Goal: Task Accomplishment & Management: Complete application form

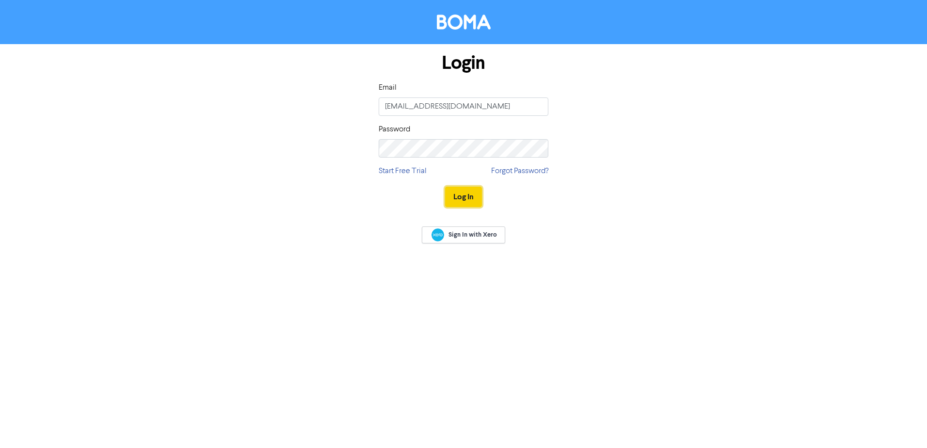
click at [462, 196] on button "Log In" at bounding box center [463, 197] width 37 height 20
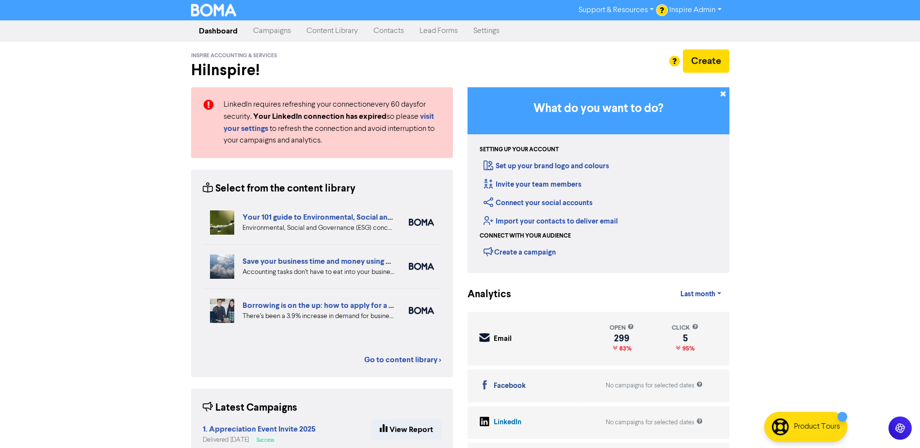
click at [391, 30] on link "Contacts" at bounding box center [389, 30] width 46 height 19
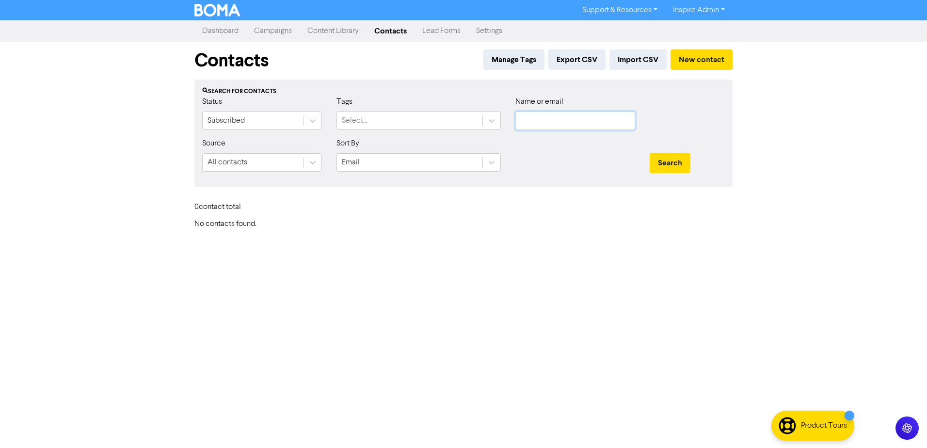
type input "[EMAIL_ADDRESS][DOMAIN_NAME]"
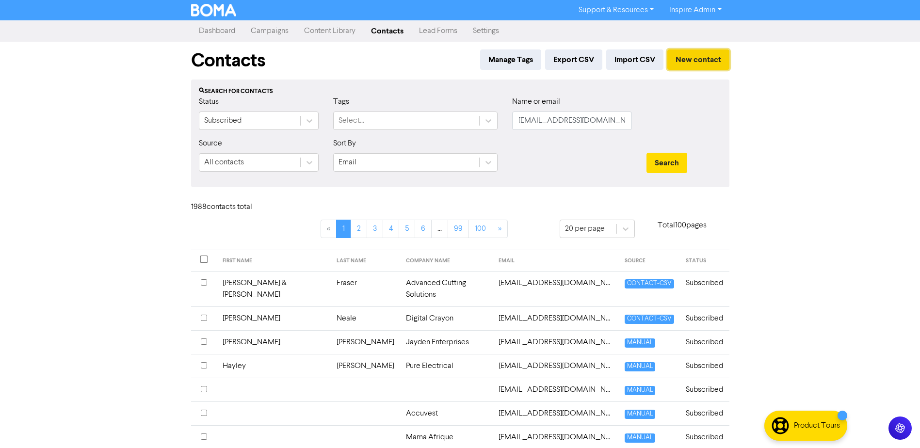
click at [706, 54] on button "New contact" at bounding box center [698, 59] width 62 height 20
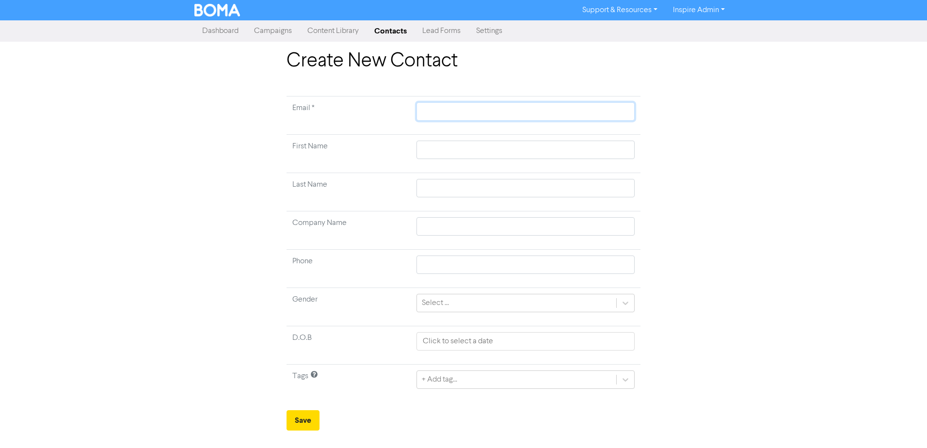
click at [433, 110] on input "text" at bounding box center [526, 111] width 218 height 18
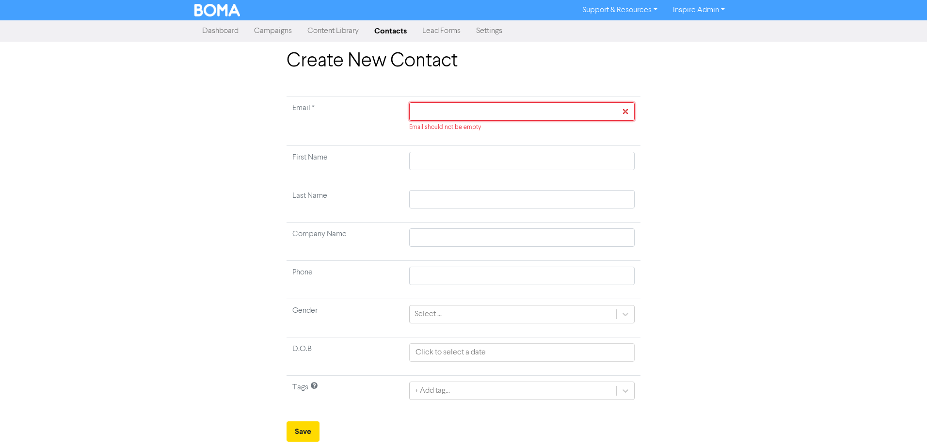
click at [425, 107] on input "text" at bounding box center [522, 111] width 226 height 18
click at [416, 112] on input "text" at bounding box center [522, 111] width 226 height 18
paste input "[EMAIL_ADDRESS][DOMAIN_NAME]"
type input "[EMAIL_ADDRESS][DOMAIN_NAME]"
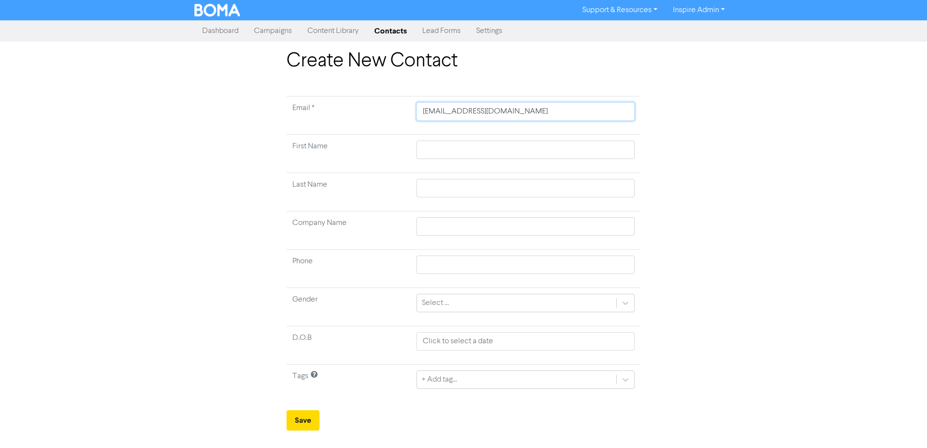
type input "[EMAIL_ADDRESS][DOMAIN_NAME]"
click at [422, 149] on input "text" at bounding box center [526, 150] width 218 height 18
type input "L"
type input "Lu"
type input "Luk"
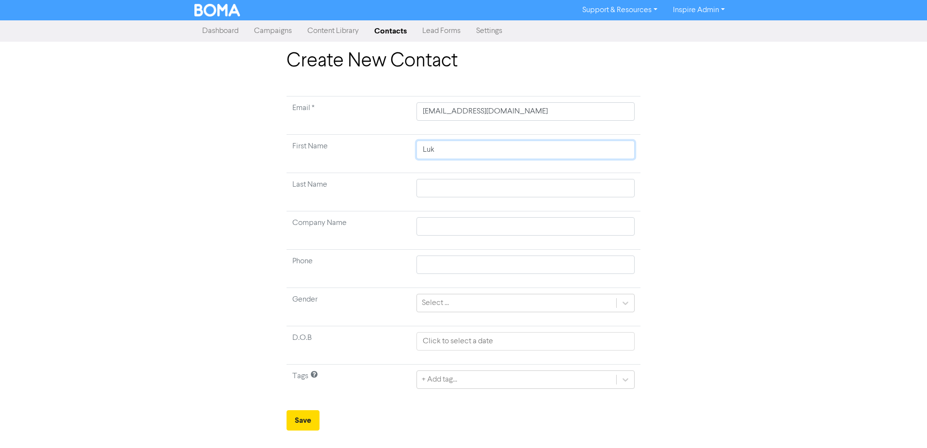
type input "[PERSON_NAME]"
type input "M"
type input "Mu"
type input "Mus"
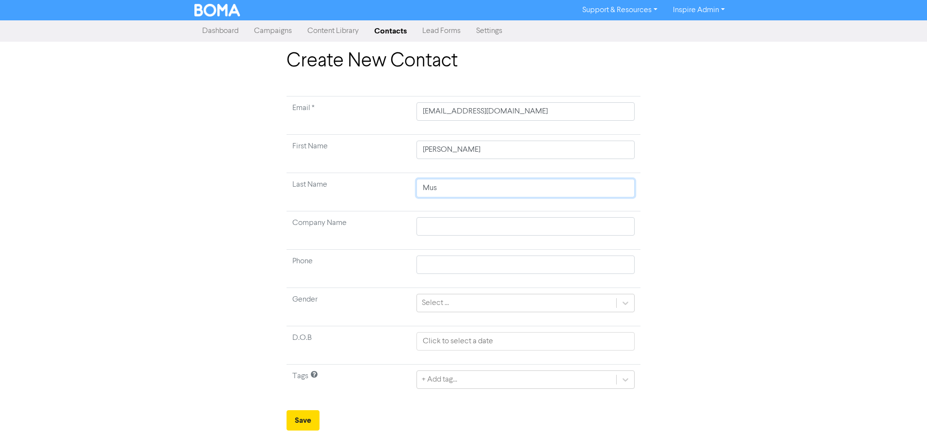
type input "Musc"
type input "Musca"
type input "Muscat"
click at [424, 226] on input "text" at bounding box center [526, 226] width 218 height 18
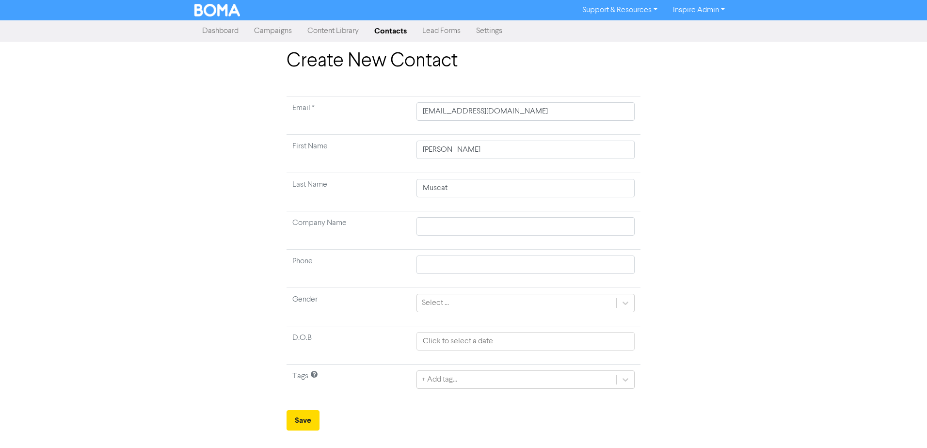
click at [393, 31] on link "Contacts" at bounding box center [391, 30] width 48 height 19
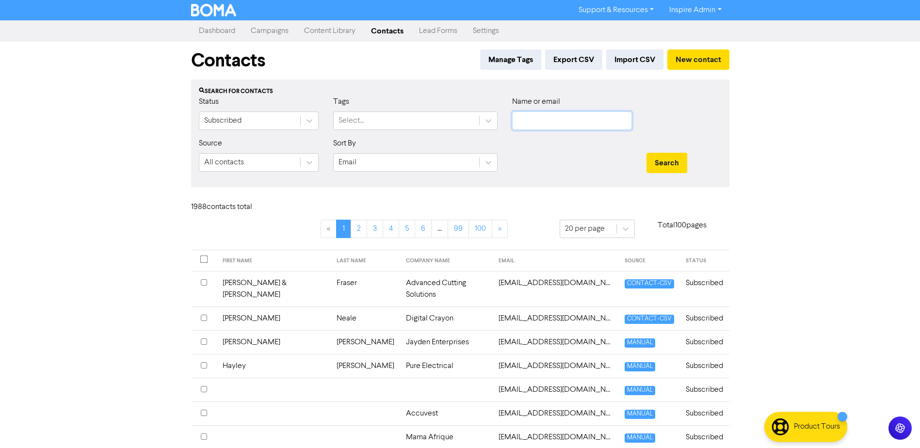
click at [535, 119] on input "text" at bounding box center [572, 121] width 120 height 18
click at [534, 119] on input "text" at bounding box center [572, 121] width 120 height 18
click at [647, 153] on button "Search" at bounding box center [667, 163] width 41 height 20
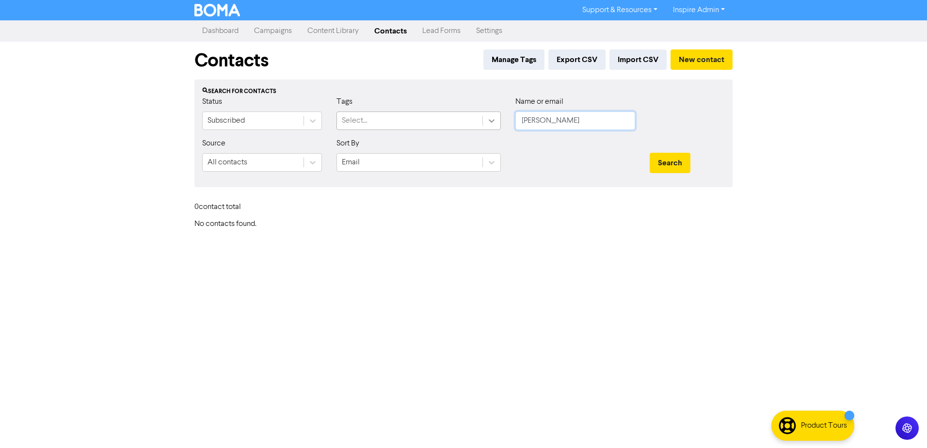
drag, startPoint x: 581, startPoint y: 123, endPoint x: 486, endPoint y: 121, distance: 94.6
click at [495, 115] on div "Status Subscribed Tags Select... Name or email [PERSON_NAME]" at bounding box center [463, 117] width 537 height 42
type input "lbm"
click at [650, 153] on button "Search" at bounding box center [670, 163] width 41 height 20
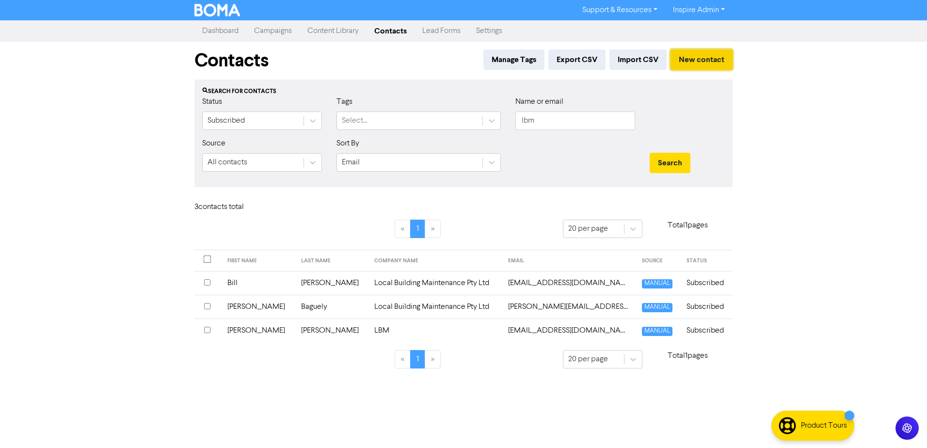
click at [690, 58] on button "New contact" at bounding box center [702, 59] width 62 height 20
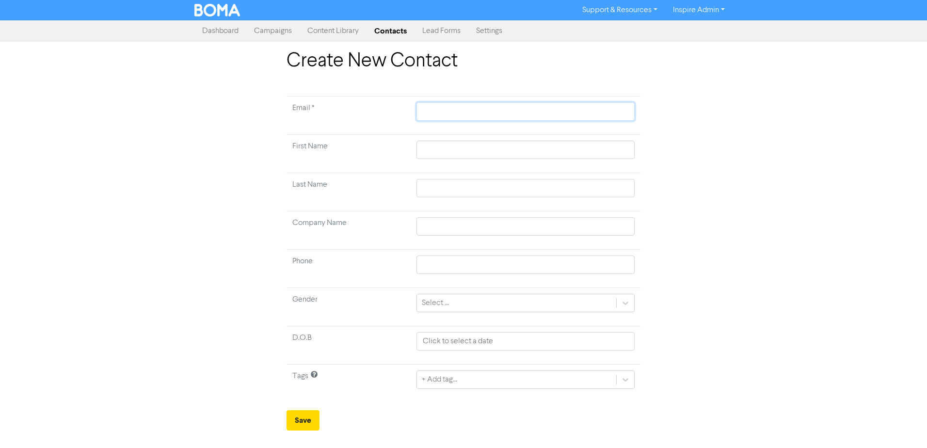
click at [442, 108] on input "text" at bounding box center [526, 111] width 218 height 18
type input "[EMAIL_ADDRESS][DOMAIN_NAME]"
type input "[PERSON_NAME]"
type input "Muscat"
click at [427, 228] on input "text" at bounding box center [526, 226] width 218 height 18
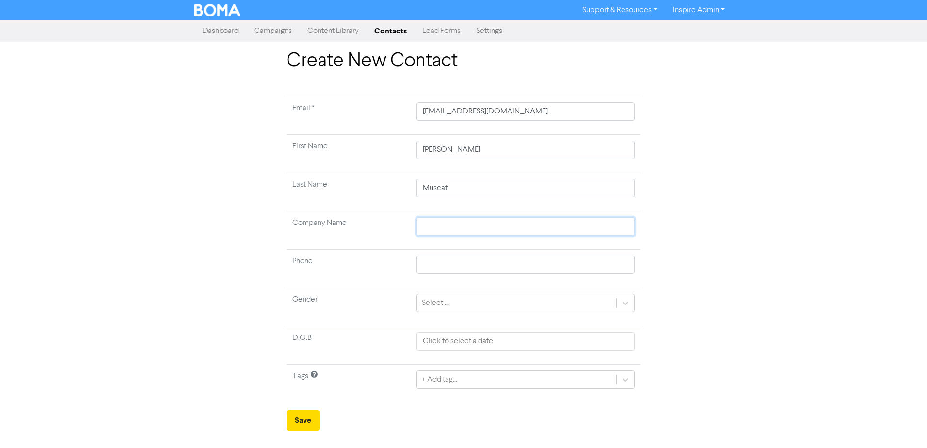
type input "L"
type input "LB"
type input "LBM"
type input "LBM I"
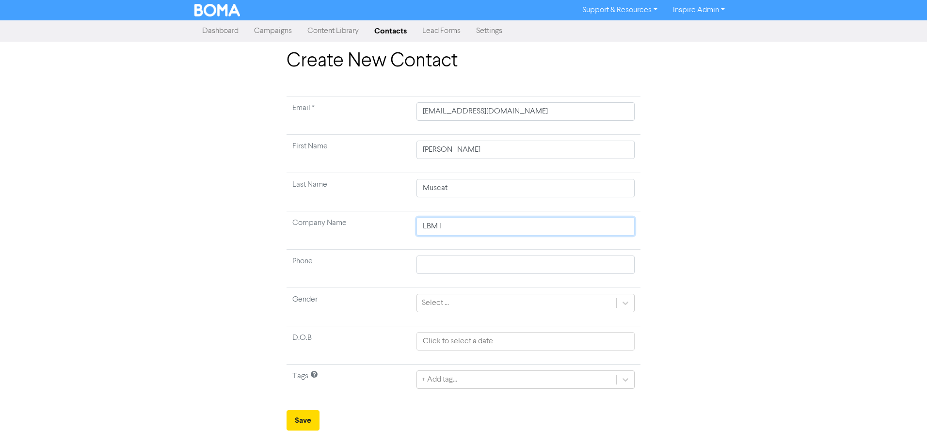
type input "LBM In"
type input "LBM Ind"
type input "LBM Indu"
type input "LBM Indus"
type input "LBM Indust"
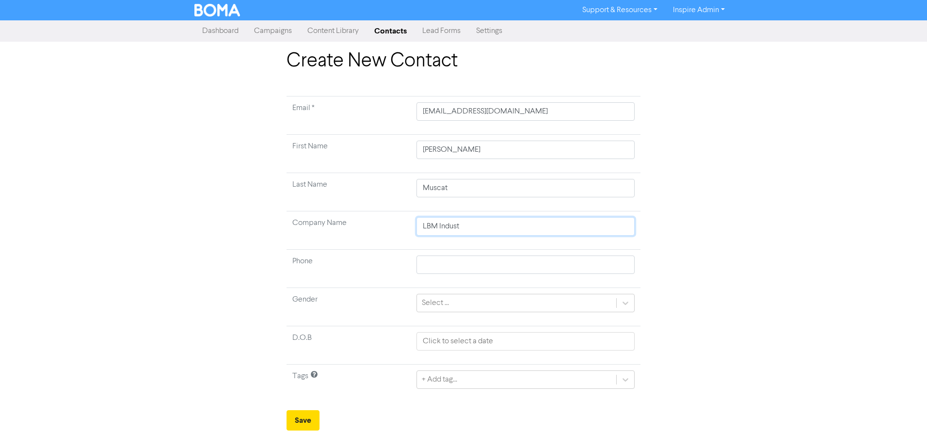
type input "LBM Industr"
type input "LBM Industri"
type input "LBM Industrie"
type input "LBM Industries"
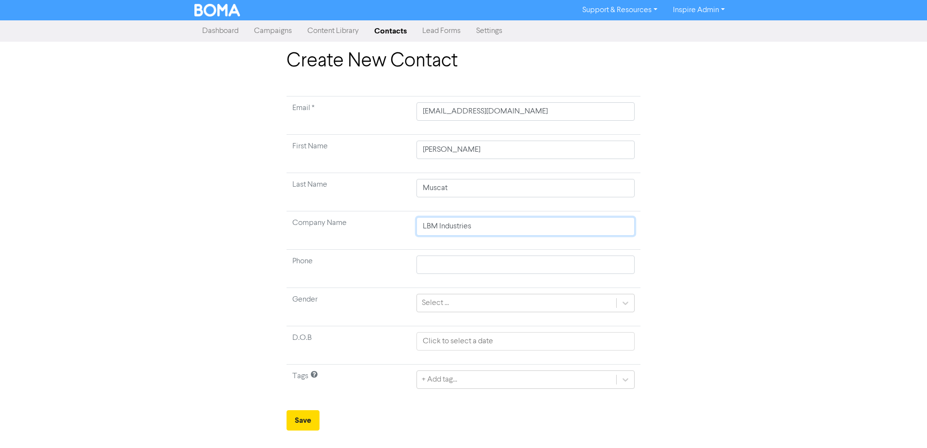
type input "LBM Industries P"
type input "LBM Industries Pt"
type input "LBM Industries Pty"
type input "LBM Industries Pty L"
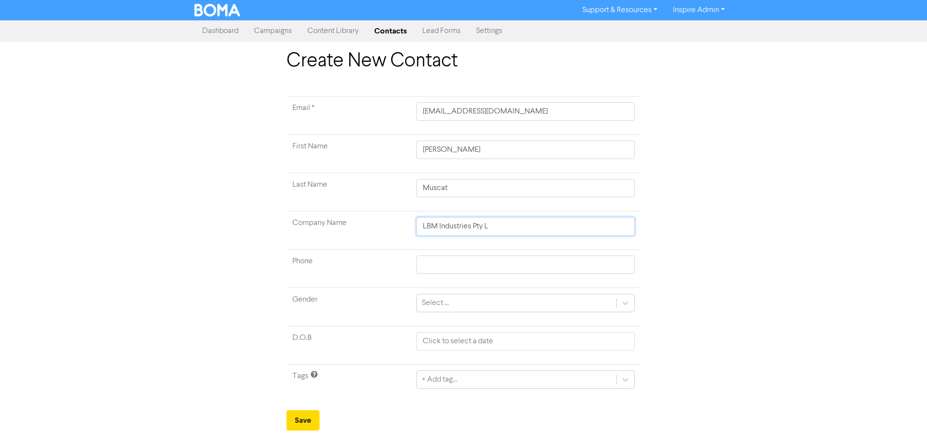
type input "LBM Industries Pty Lt"
type input "LBM Industries Pty Ltd"
click at [426, 265] on input "text" at bounding box center [526, 265] width 218 height 18
type input "0408756195"
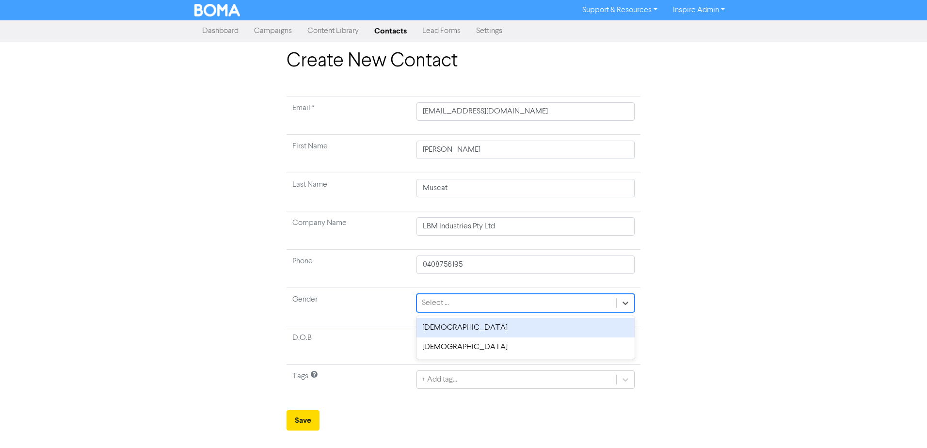
click at [449, 305] on div "Select ..." at bounding box center [435, 303] width 27 height 12
click at [438, 327] on div "[DEMOGRAPHIC_DATA]" at bounding box center [526, 327] width 218 height 19
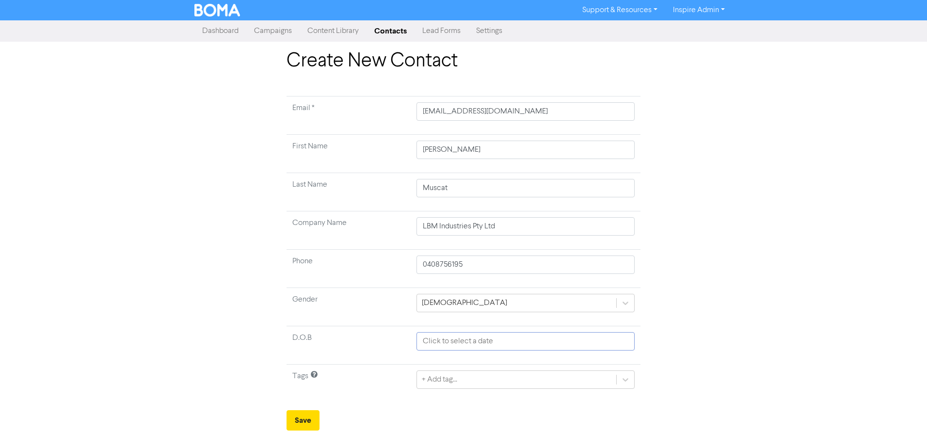
click at [427, 342] on input "text" at bounding box center [526, 341] width 218 height 18
select select "9"
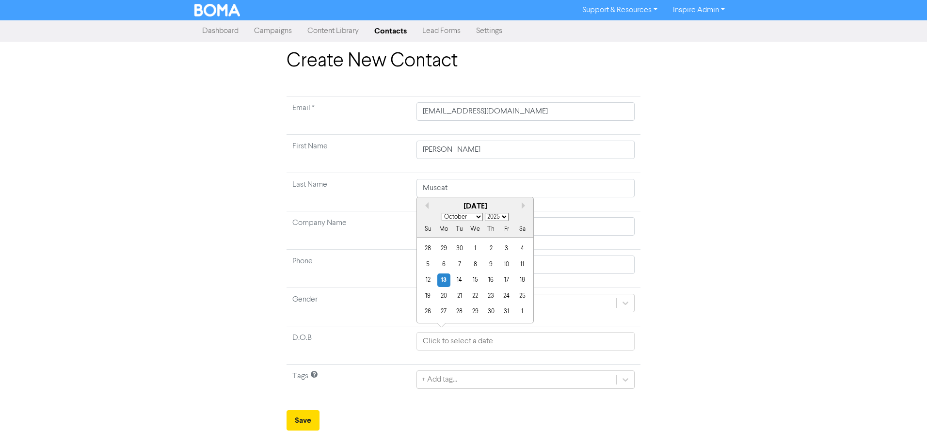
click at [507, 220] on select "1900 1901 1902 1903 1904 1905 1906 1907 1908 1909 1910 1911 1912 1913 1914 1915…" at bounding box center [497, 217] width 24 height 8
select select "1993"
click at [485, 213] on select "1900 1901 1902 1903 1904 1905 1906 1907 1908 1909 1910 1911 1912 1913 1914 1915…" at bounding box center [497, 217] width 24 height 8
click at [478, 218] on select "January February March April May June July August September October November De…" at bounding box center [462, 217] width 41 height 8
select select "11"
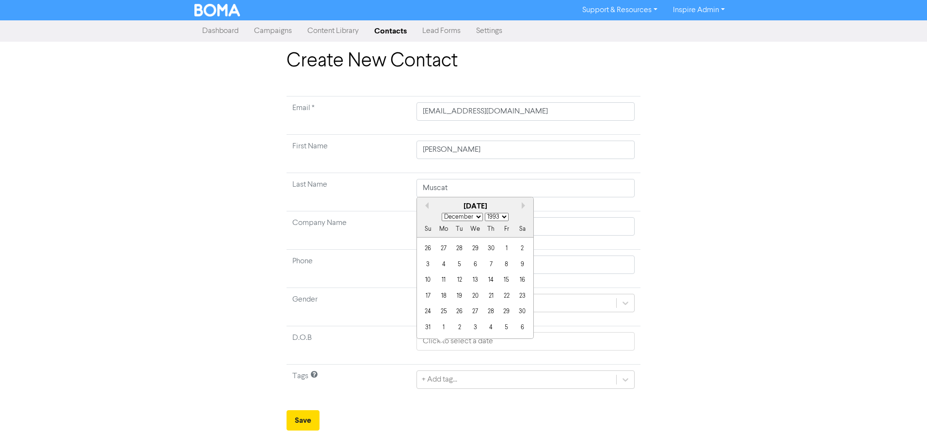
click at [442, 213] on select "January February March April May June July August September October November De…" at bounding box center [462, 217] width 41 height 8
click at [463, 313] on div "28" at bounding box center [459, 311] width 13 height 13
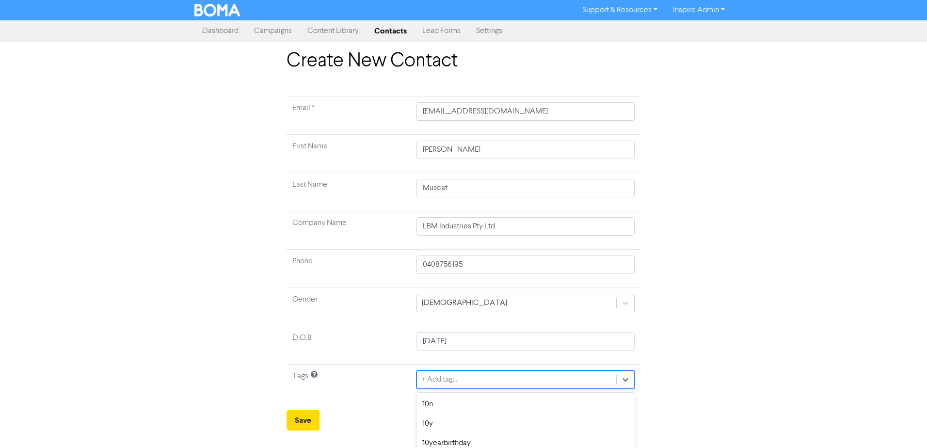
click at [448, 378] on div "option 20 year club focused, 4 of 42. 42 results available. Use Up and Down to …" at bounding box center [526, 380] width 218 height 18
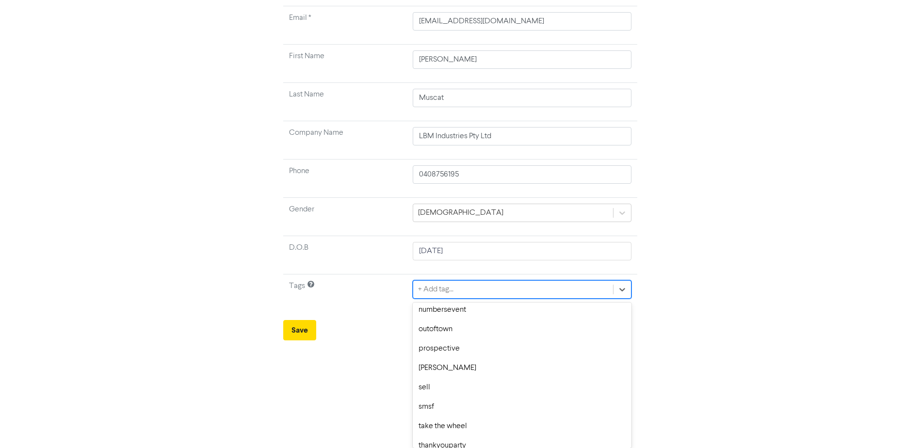
scroll to position [582, 0]
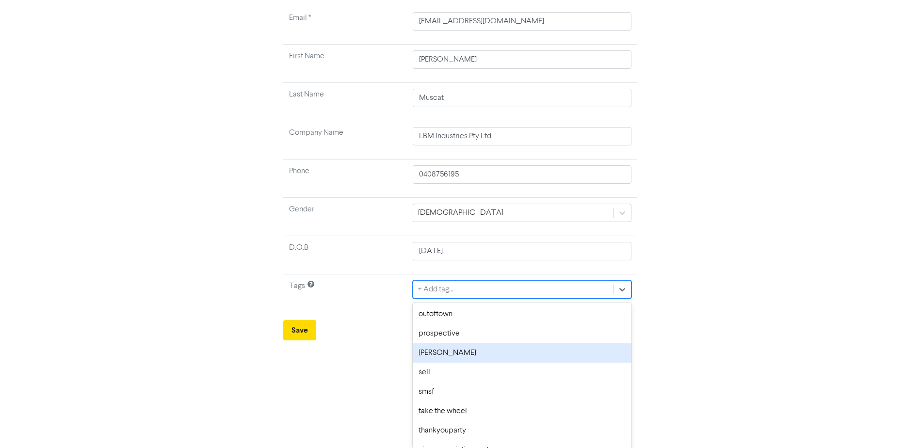
drag, startPoint x: 460, startPoint y: 354, endPoint x: 415, endPoint y: 364, distance: 46.1
click at [460, 354] on div "[PERSON_NAME]" at bounding box center [522, 352] width 218 height 19
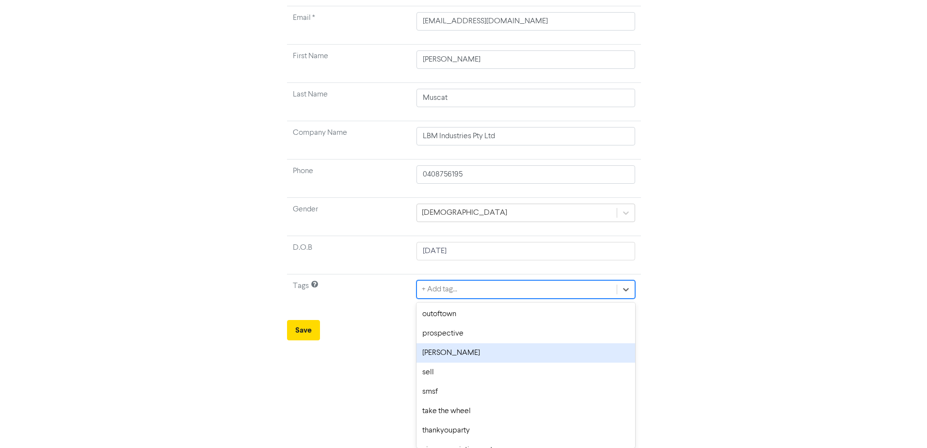
scroll to position [0, 0]
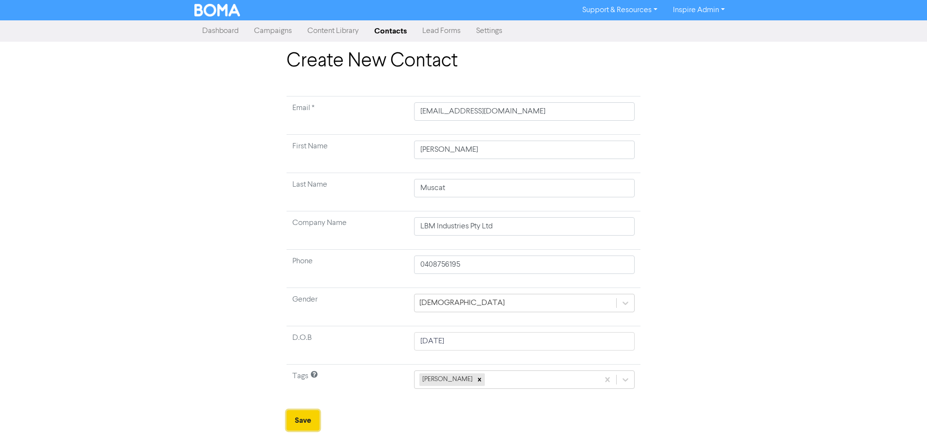
click at [304, 422] on button "Save" at bounding box center [303, 420] width 33 height 20
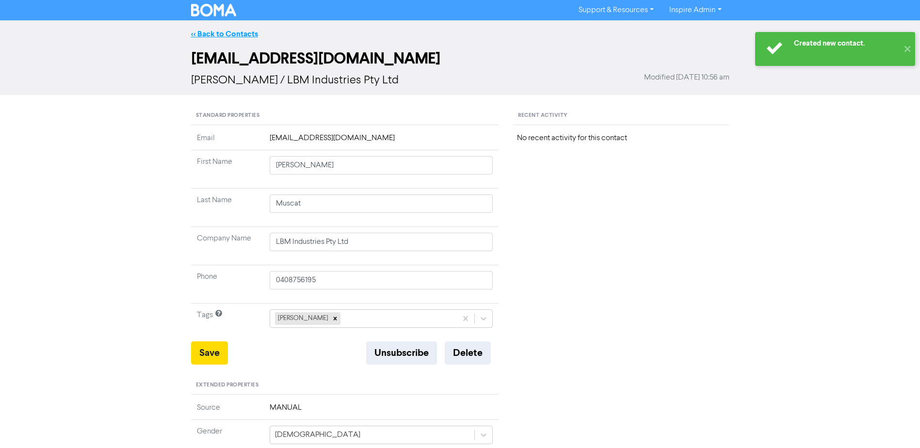
click at [218, 32] on link "<< Back to Contacts" at bounding box center [224, 34] width 67 height 10
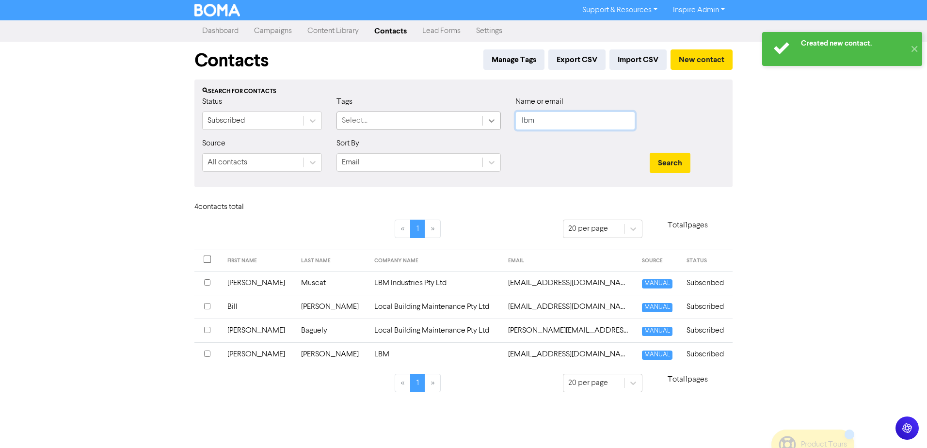
drag, startPoint x: 543, startPoint y: 122, endPoint x: 488, endPoint y: 122, distance: 54.8
click at [488, 122] on div "Status Subscribed Tags Select... Name or email lbm" at bounding box center [463, 117] width 537 height 42
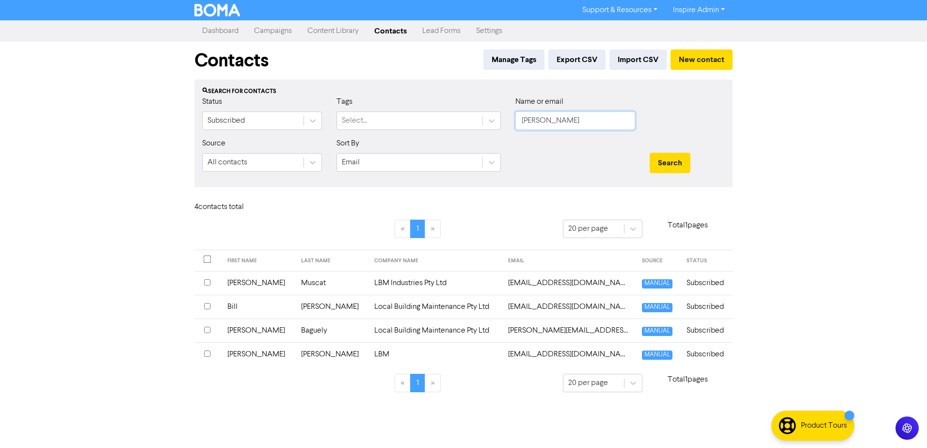
click at [650, 153] on button "Search" at bounding box center [670, 163] width 41 height 20
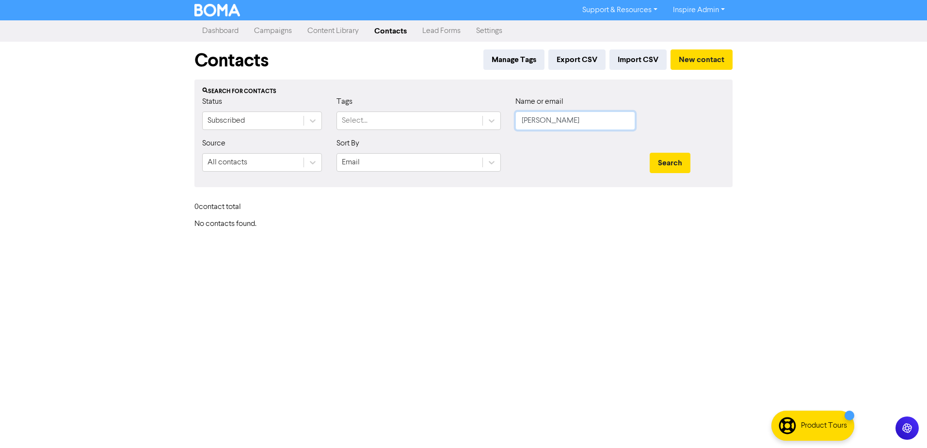
type input "[PERSON_NAME]"
click at [650, 153] on button "Search" at bounding box center [670, 163] width 41 height 20
click at [672, 161] on button "Search" at bounding box center [670, 163] width 41 height 20
